Goal: Check status: Check status

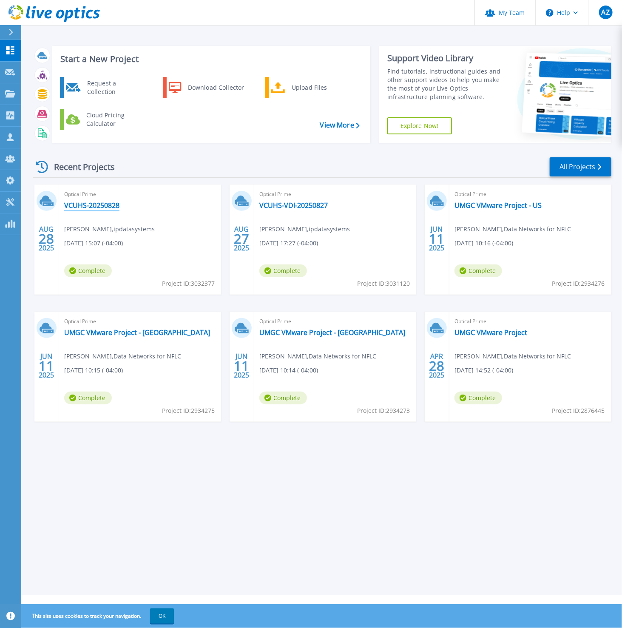
click at [89, 205] on link "VCUHS-20250828" at bounding box center [91, 205] width 55 height 9
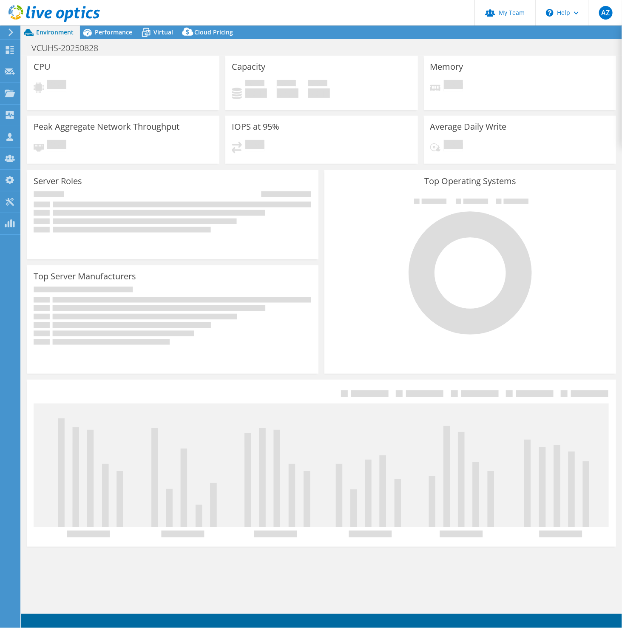
select select "USD"
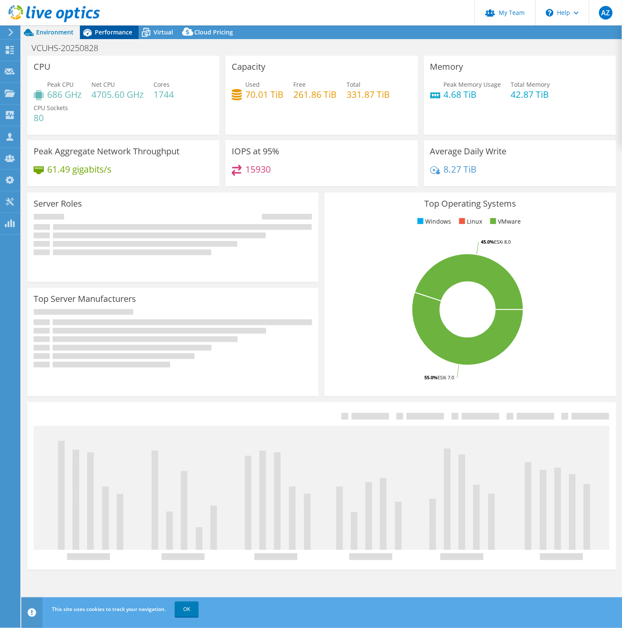
click at [111, 31] on span "Performance" at bounding box center [113, 32] width 37 height 8
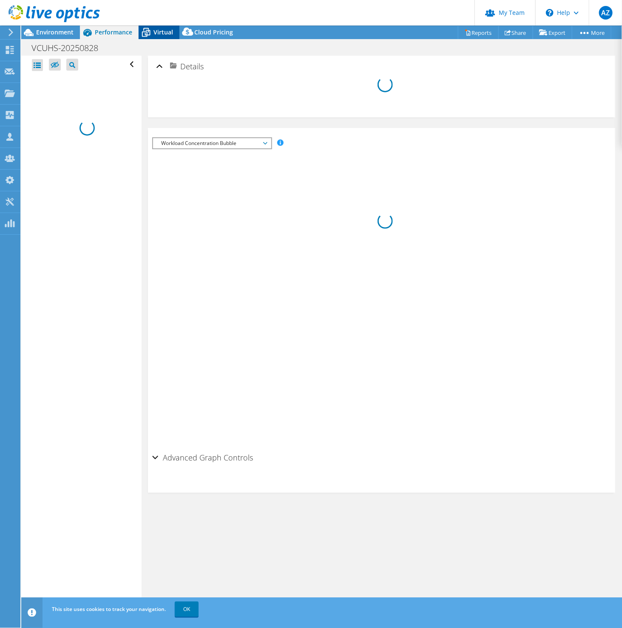
click at [156, 30] on span "Virtual" at bounding box center [163, 32] width 20 height 8
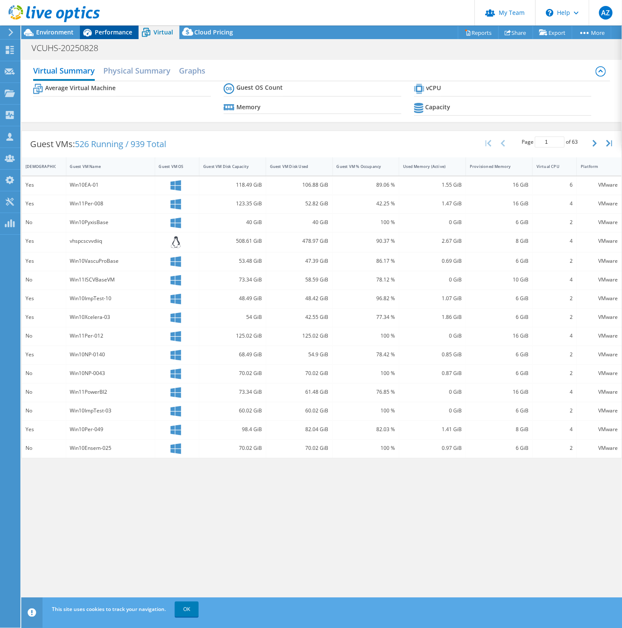
click at [119, 35] on span "Performance" at bounding box center [113, 32] width 37 height 8
